Goal: Find contact information: Find contact information

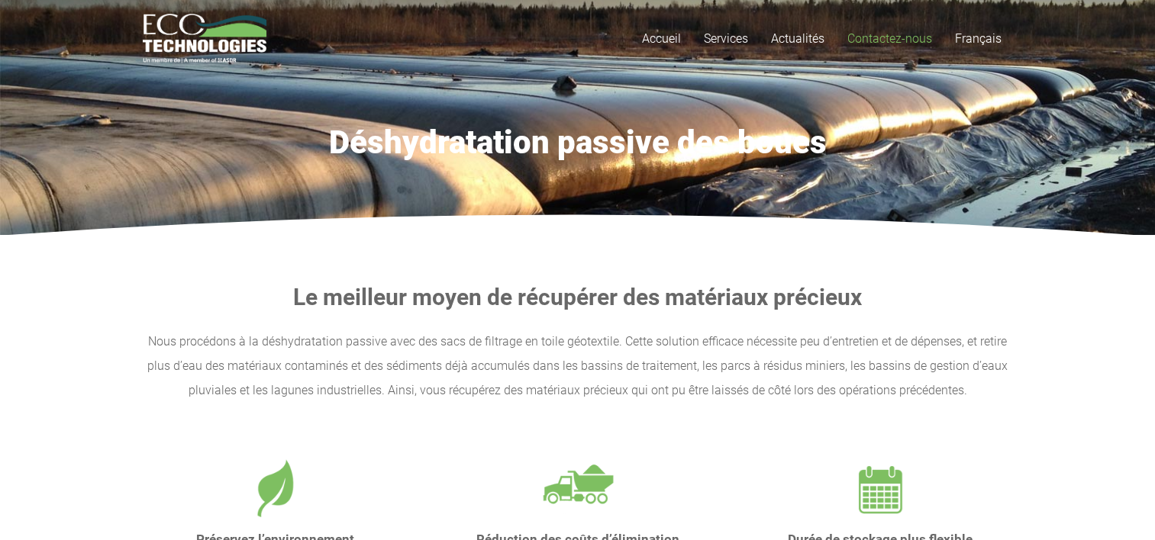
click at [891, 40] on span "Contactez-nous" at bounding box center [889, 38] width 85 height 14
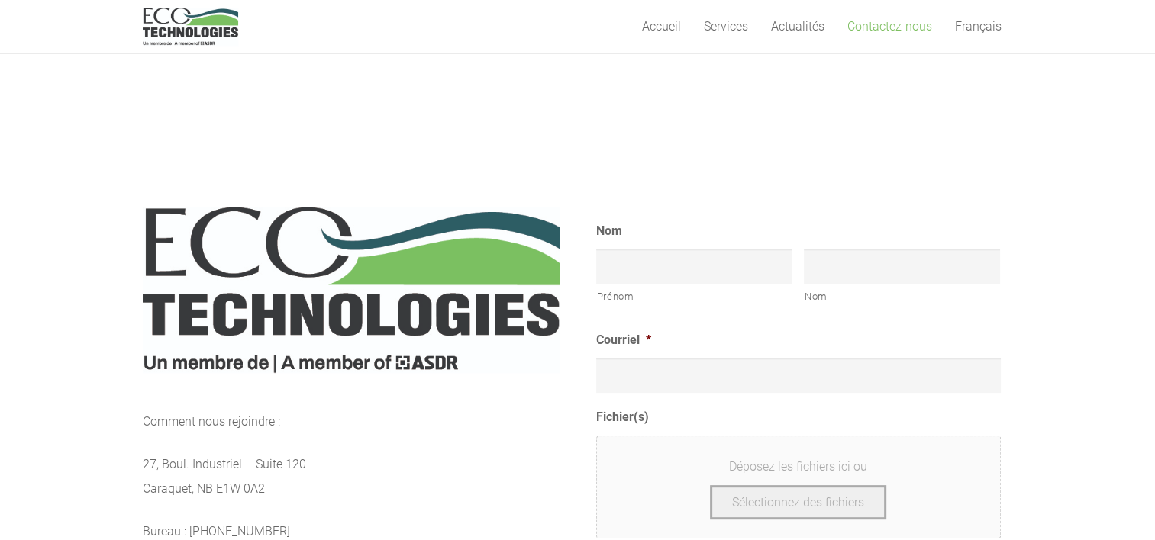
scroll to position [534, 0]
